Goal: Transaction & Acquisition: Book appointment/travel/reservation

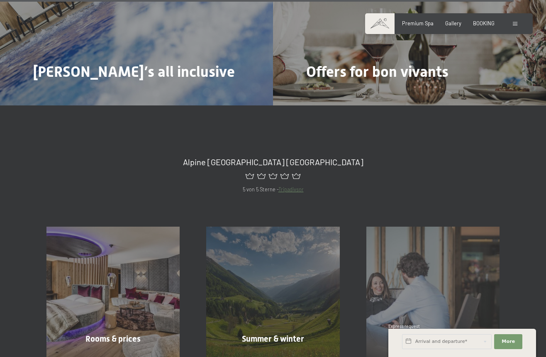
scroll to position [2819, 0]
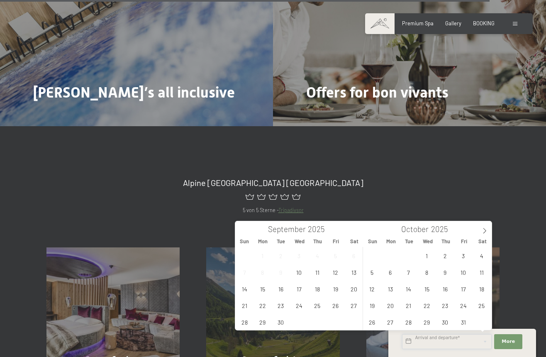
click at [466, 343] on input "text" at bounding box center [447, 341] width 90 height 15
click at [477, 287] on span "18" at bounding box center [481, 288] width 16 height 16
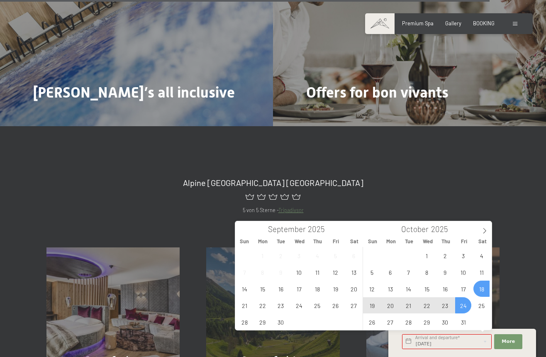
click at [462, 303] on span "24" at bounding box center [463, 305] width 16 height 16
type input "[DATE] - [DATE]"
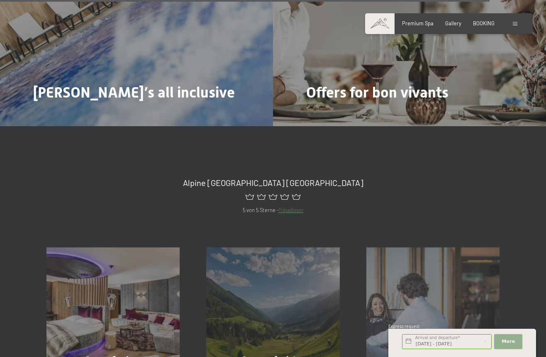
click at [505, 343] on span "More" at bounding box center [508, 341] width 13 height 7
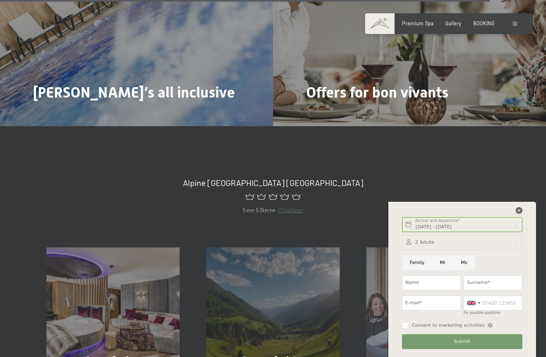
click at [517, 212] on icon at bounding box center [519, 210] width 7 height 7
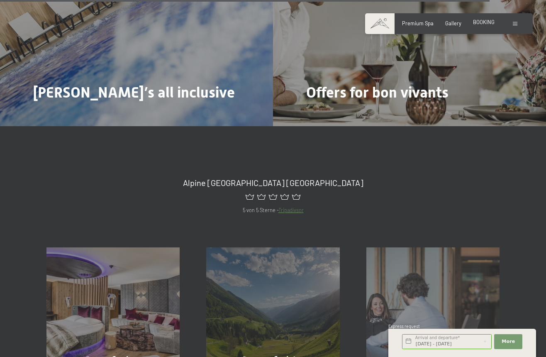
click at [486, 23] on span "BOOKING" at bounding box center [484, 22] width 22 height 7
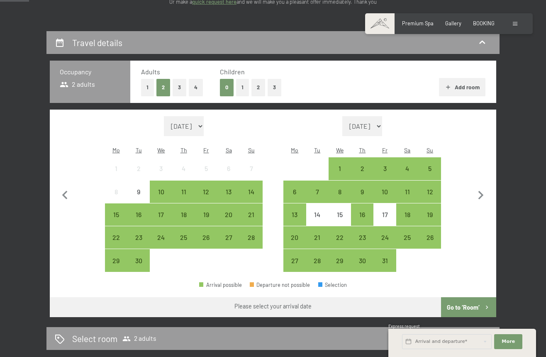
scroll to position [145, 0]
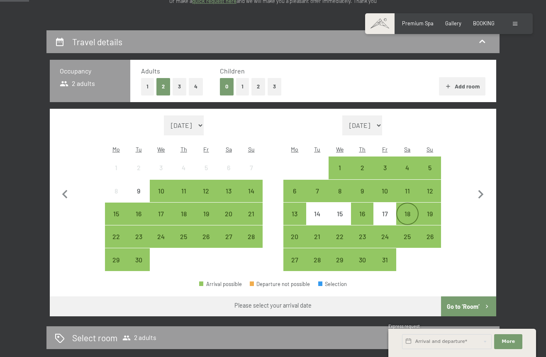
click at [408, 210] on div "18" at bounding box center [407, 220] width 21 height 21
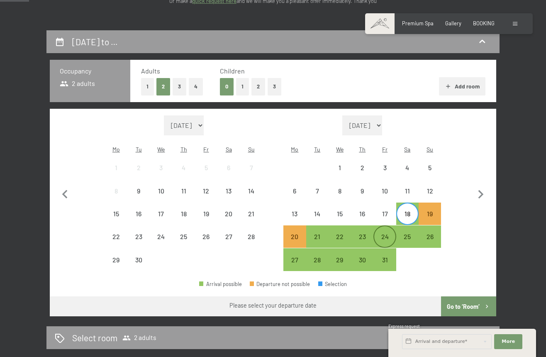
click at [386, 233] on div "24" at bounding box center [384, 243] width 21 height 21
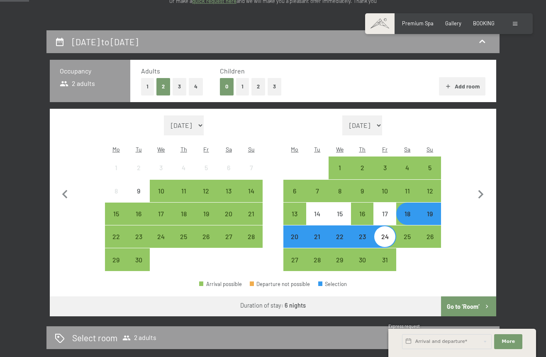
click at [275, 85] on button "3" at bounding box center [275, 86] width 14 height 17
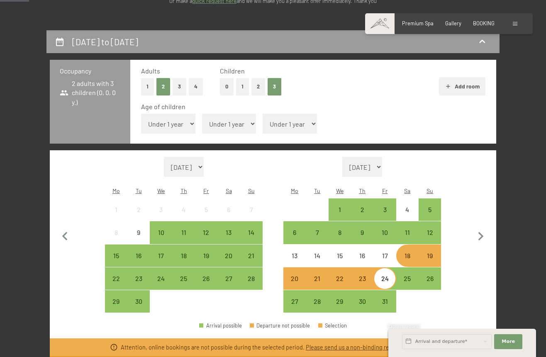
select select "5"
select select "8"
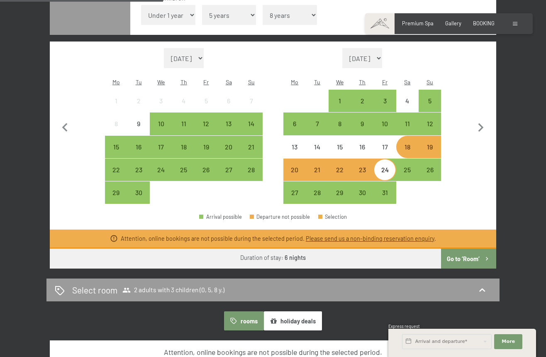
click at [468, 249] on button "Go to ‘Room’" at bounding box center [468, 259] width 55 height 20
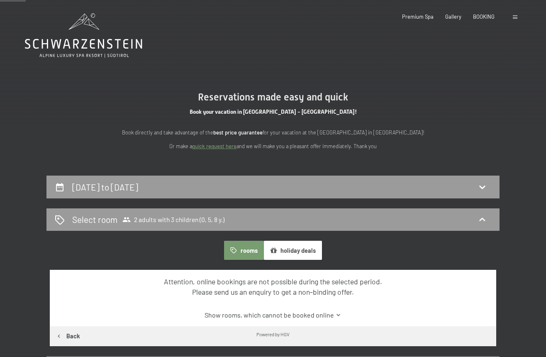
scroll to position [0, 0]
